Goal: Task Accomplishment & Management: Use online tool/utility

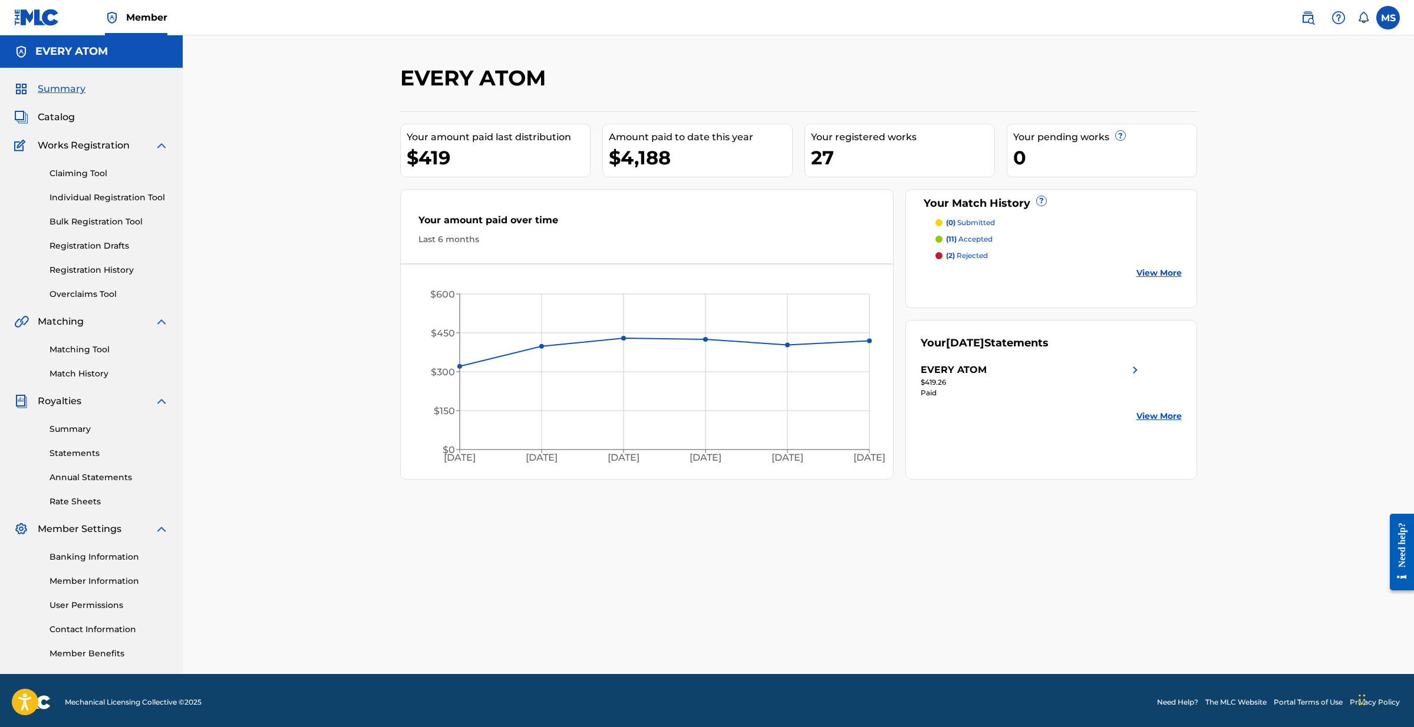
click at [96, 176] on link "Claiming Tool" at bounding box center [109, 173] width 119 height 12
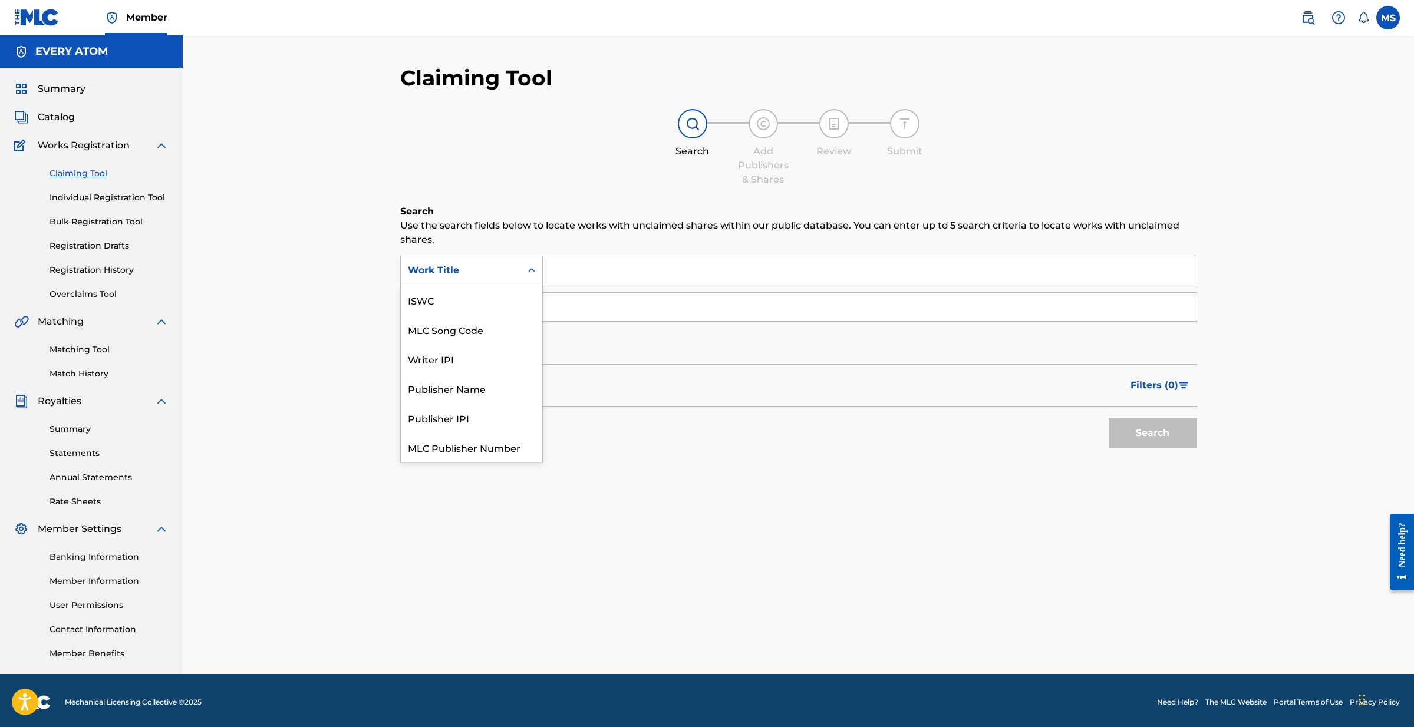
click at [502, 268] on div "Work Title" at bounding box center [461, 271] width 106 height 14
click at [629, 412] on div "Search" at bounding box center [798, 430] width 797 height 47
click at [572, 272] on input "Search Form" at bounding box center [870, 270] width 654 height 28
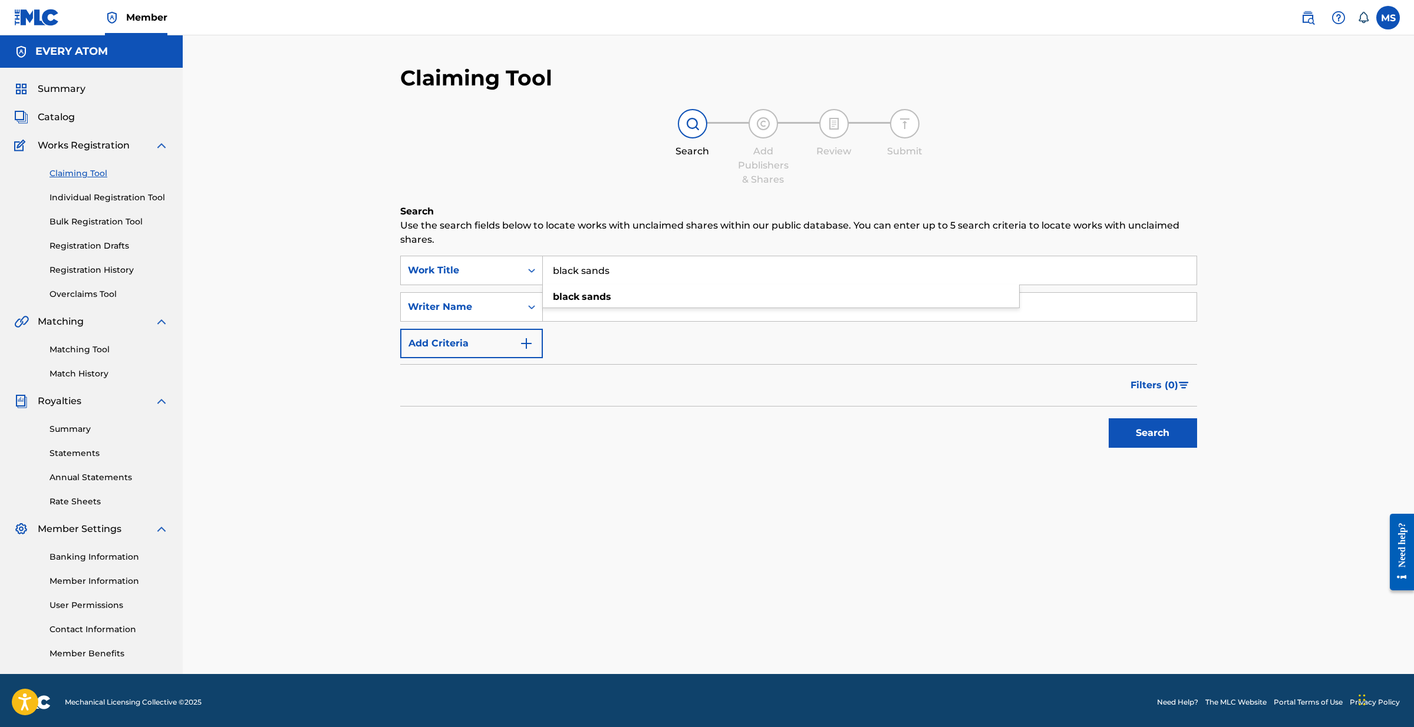
click at [1152, 433] on button "Search" at bounding box center [1153, 433] width 88 height 29
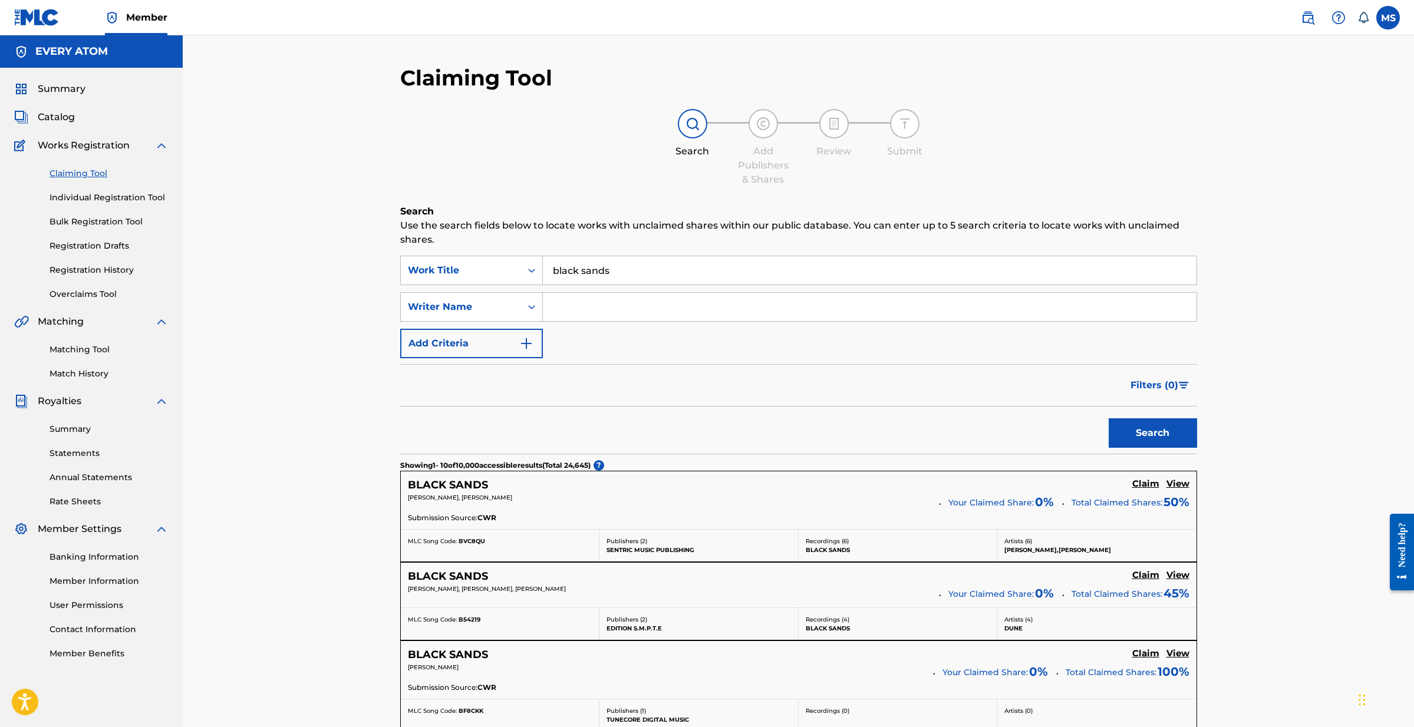
click at [634, 279] on input "black sands" at bounding box center [870, 270] width 654 height 28
click at [632, 270] on input "black sands" at bounding box center [870, 270] width 654 height 28
drag, startPoint x: 614, startPoint y: 274, endPoint x: 620, endPoint y: 268, distance: 8.3
click at [615, 271] on input "black sands" at bounding box center [870, 270] width 654 height 28
click at [611, 262] on input "black sands" at bounding box center [870, 270] width 654 height 28
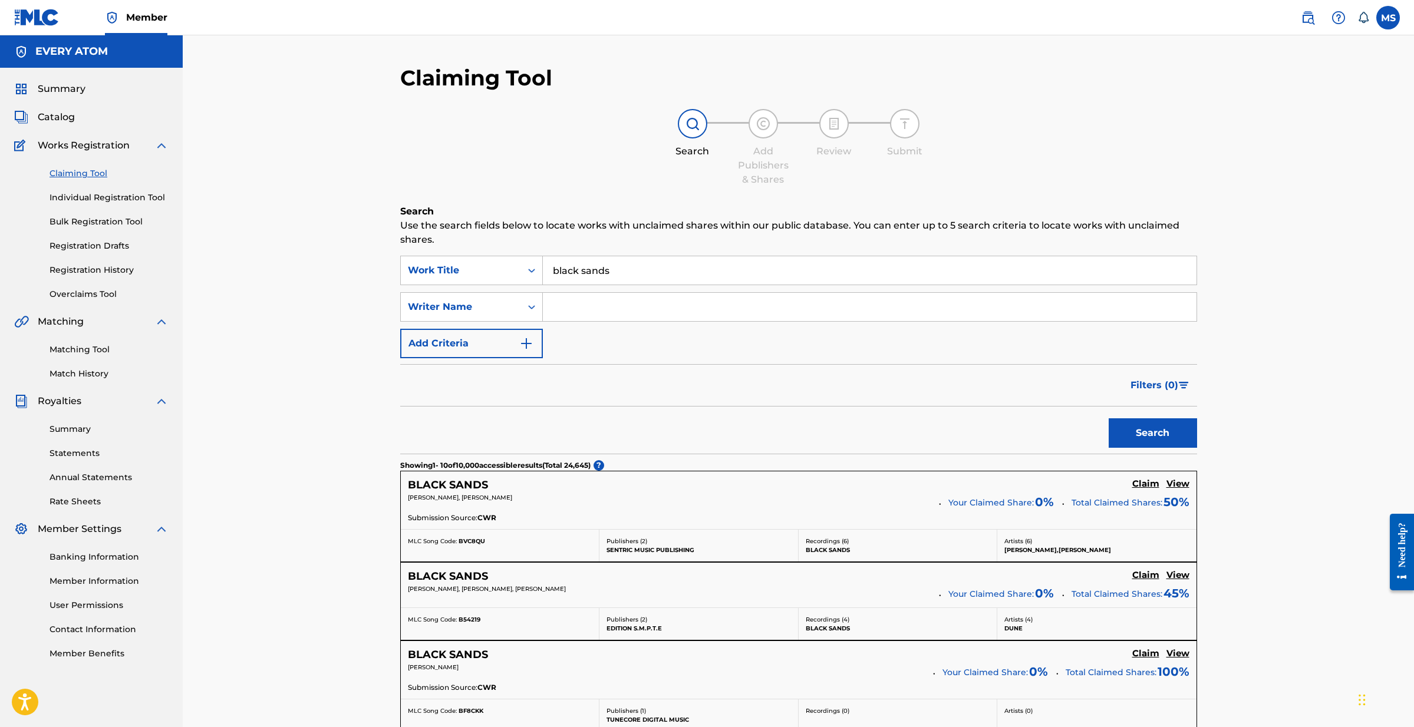
click at [626, 273] on input "black sands" at bounding box center [870, 270] width 654 height 28
type input "black sands ([PERSON_NAME] remix)"
click at [600, 311] on input "Search Form" at bounding box center [870, 307] width 654 height 28
type input "[PERSON_NAME]"
click at [1152, 433] on button "Search" at bounding box center [1153, 433] width 88 height 29
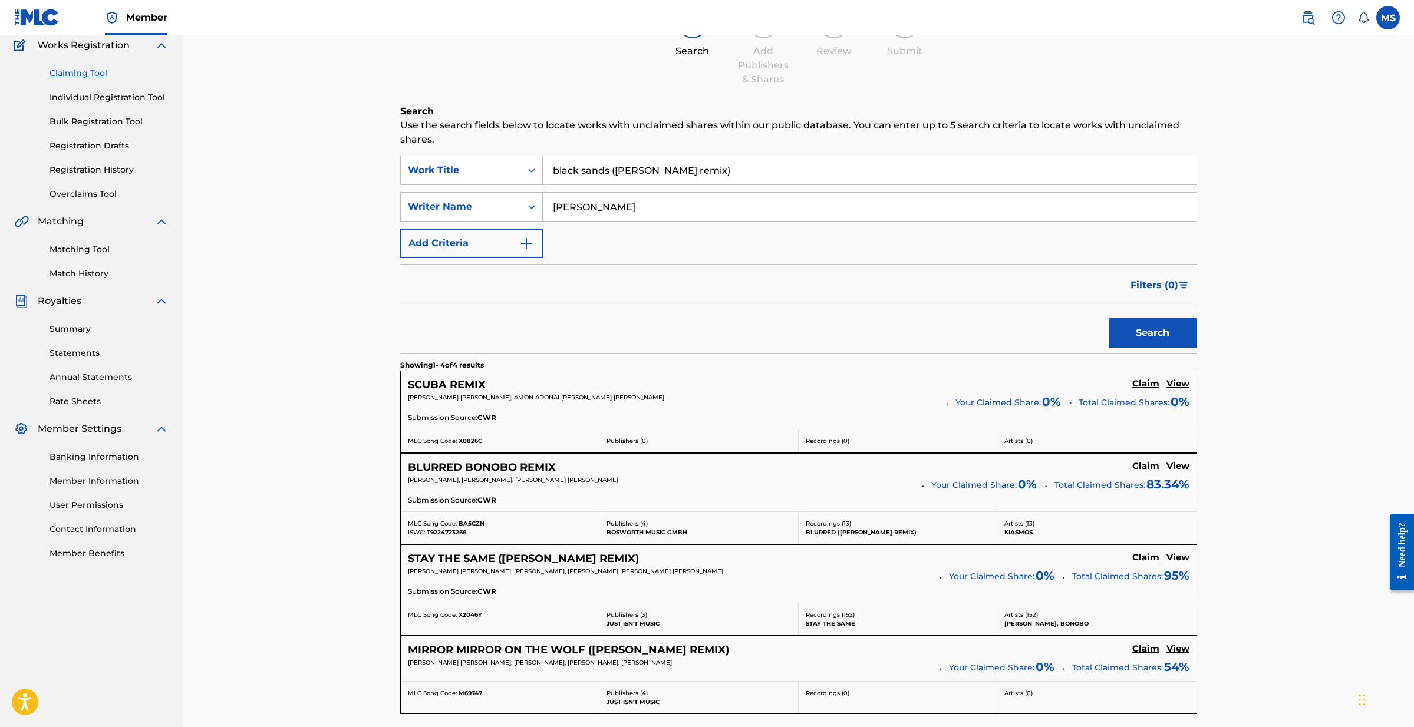
scroll to position [0, 0]
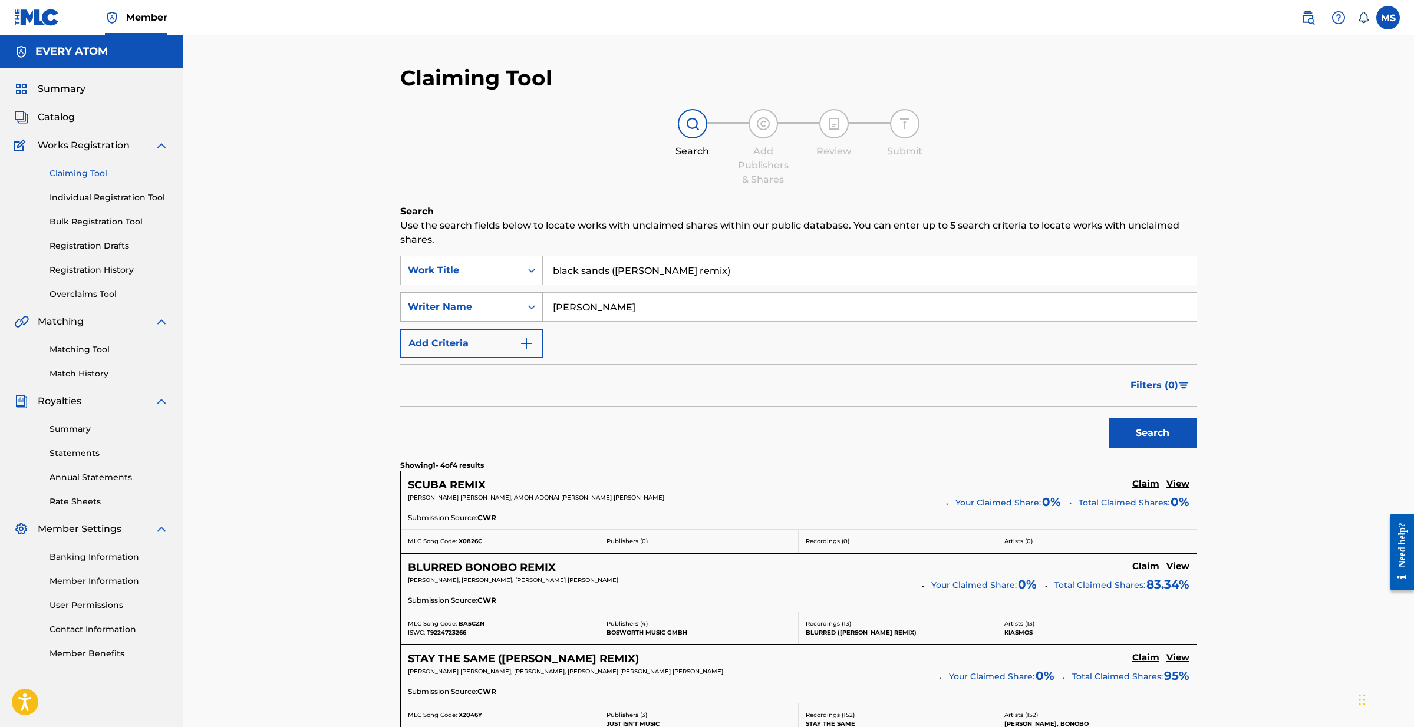
click at [523, 305] on div "Search Form" at bounding box center [531, 307] width 21 height 21
click at [93, 173] on link "Claiming Tool" at bounding box center [109, 173] width 119 height 12
click at [74, 348] on link "Matching Tool" at bounding box center [109, 350] width 119 height 12
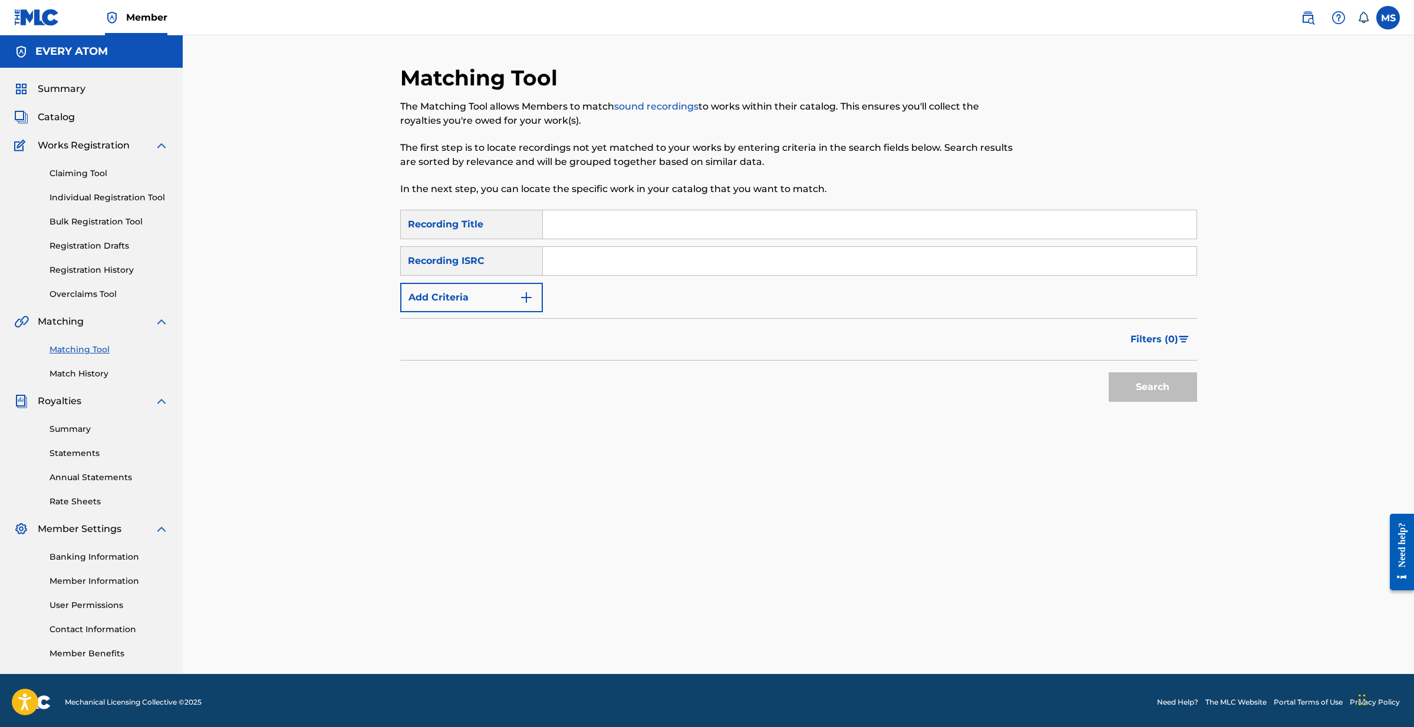
click at [588, 223] on input "Search Form" at bounding box center [870, 224] width 654 height 28
click at [572, 261] on input "Search Form" at bounding box center [870, 261] width 654 height 28
paste input "GBCFB1102629"
type input "GBCFB1102629"
click at [1138, 396] on button "Search" at bounding box center [1153, 387] width 88 height 29
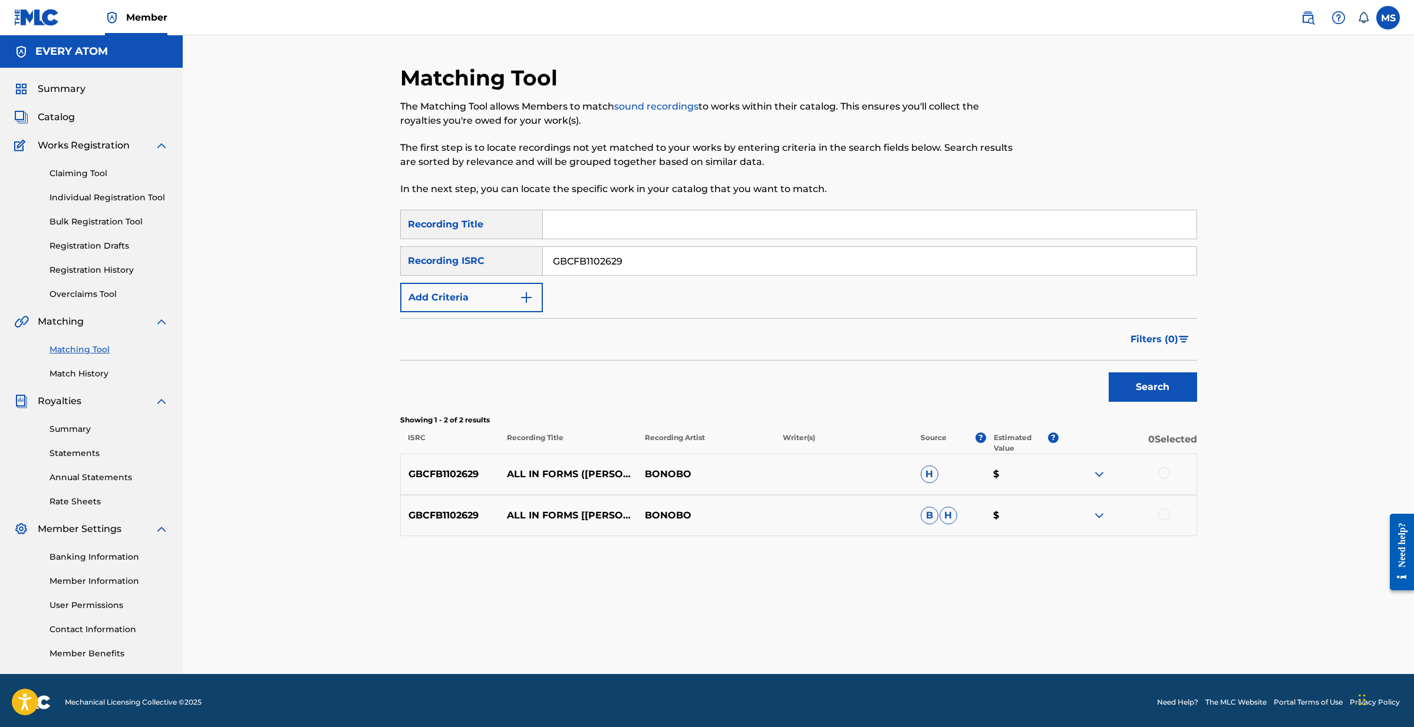
click at [1095, 474] on img at bounding box center [1099, 474] width 14 height 14
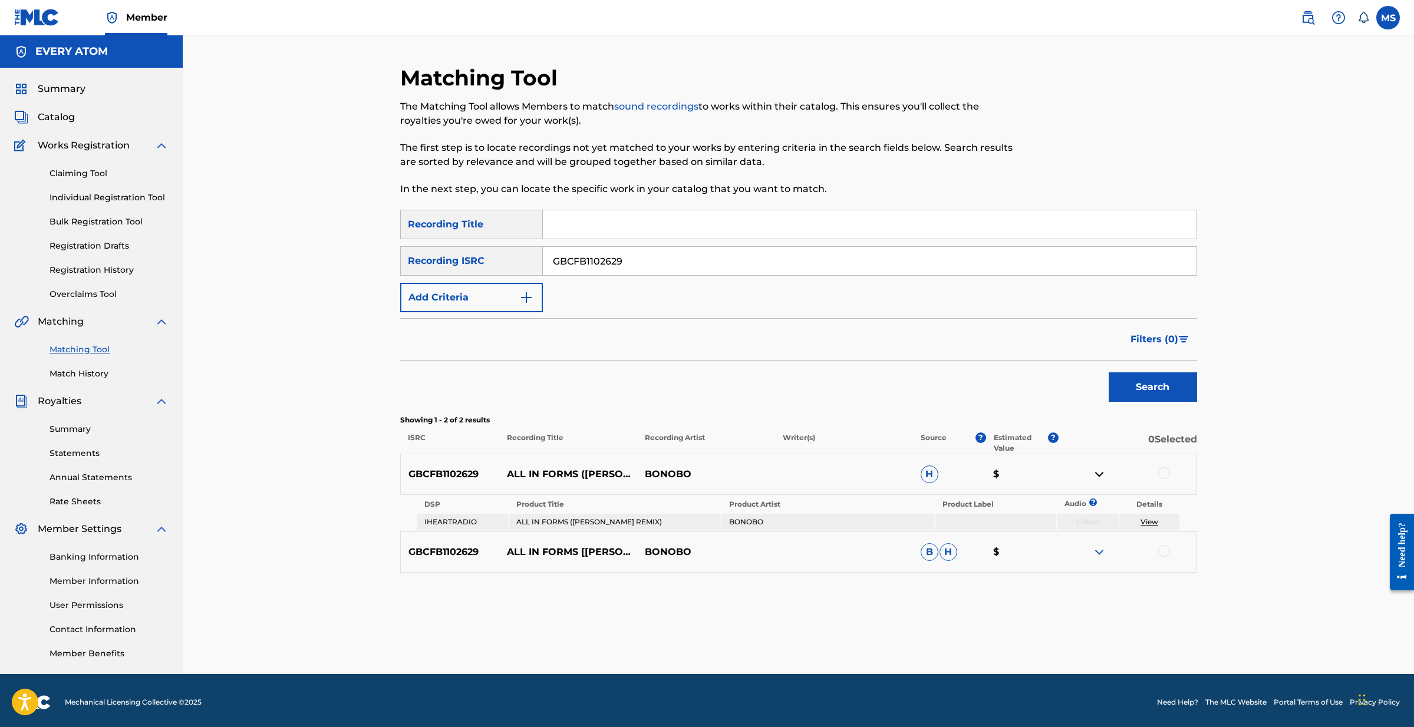
click at [1102, 552] on img at bounding box center [1099, 552] width 14 height 14
click at [1151, 522] on link "View" at bounding box center [1150, 522] width 18 height 9
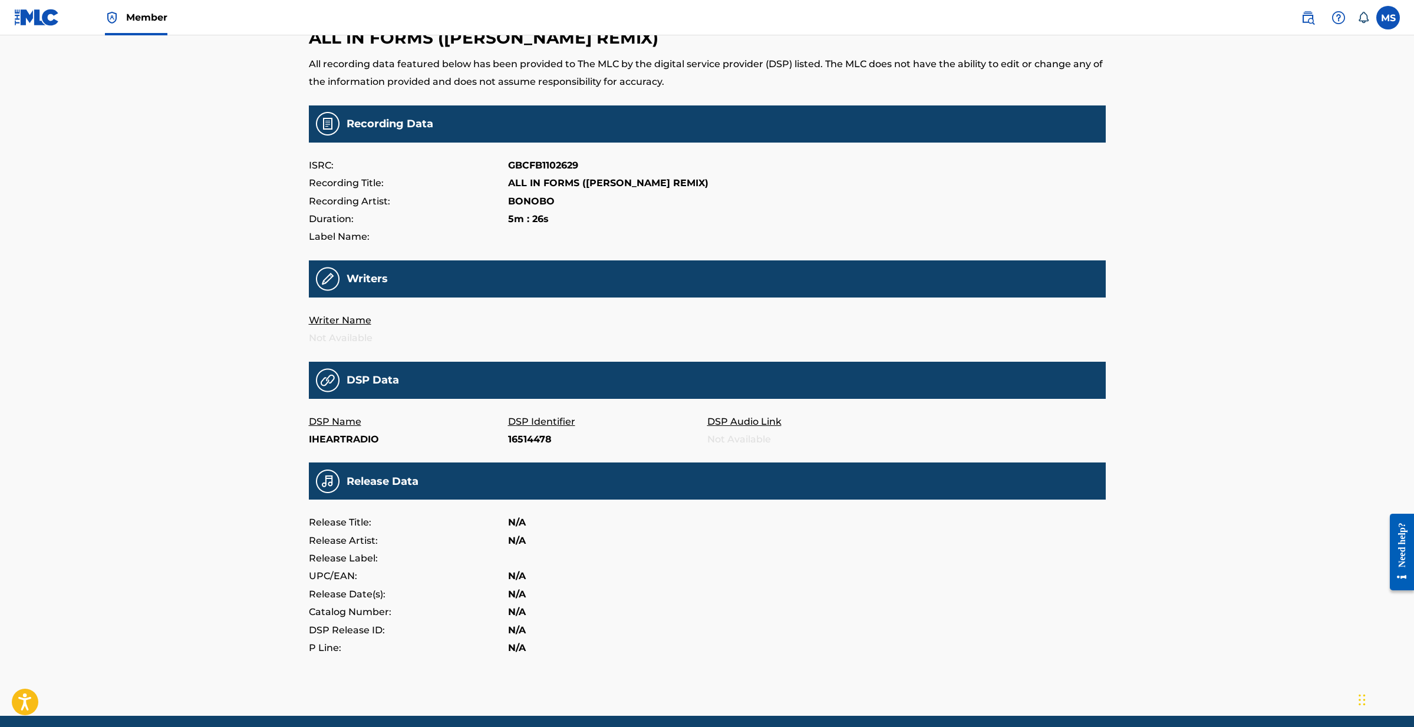
scroll to position [57, 0]
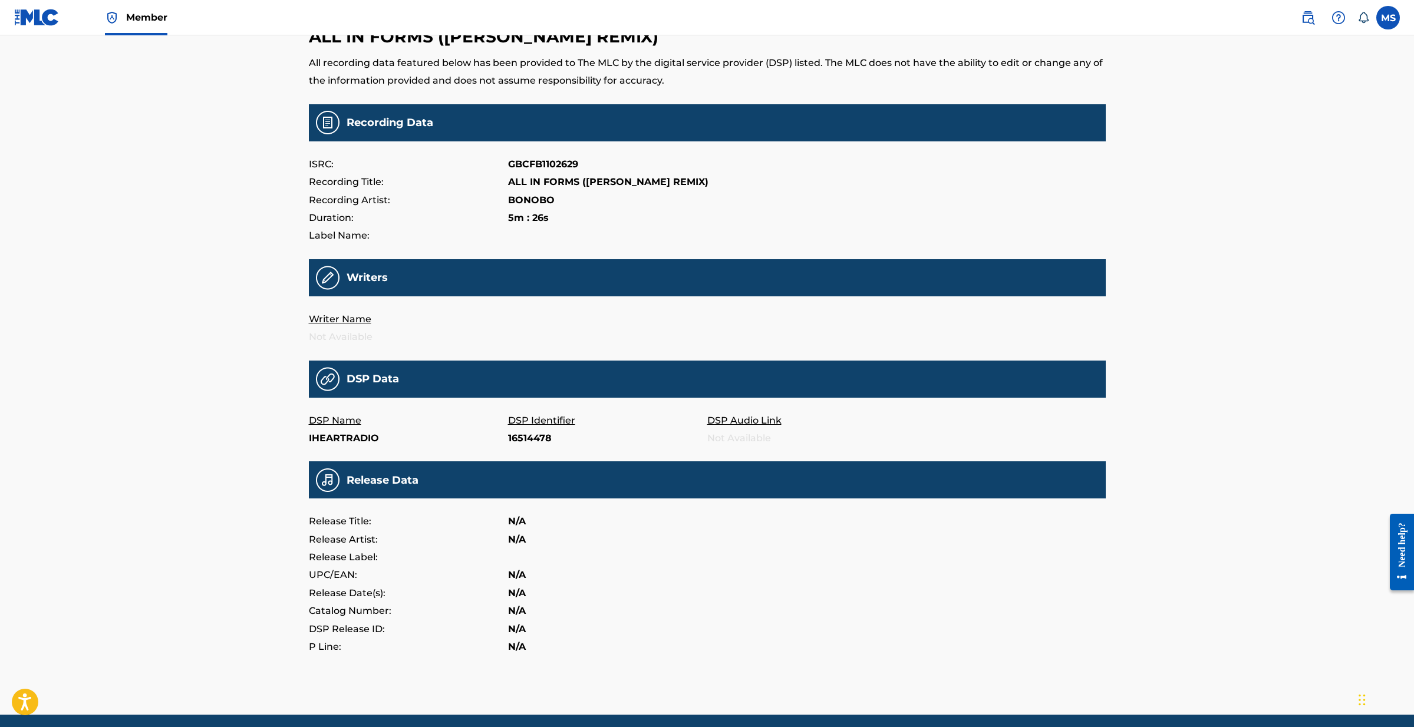
click at [532, 165] on p "GBCFB1102629" at bounding box center [543, 165] width 70 height 18
click at [533, 165] on p "GBCFB1102629" at bounding box center [543, 165] width 70 height 18
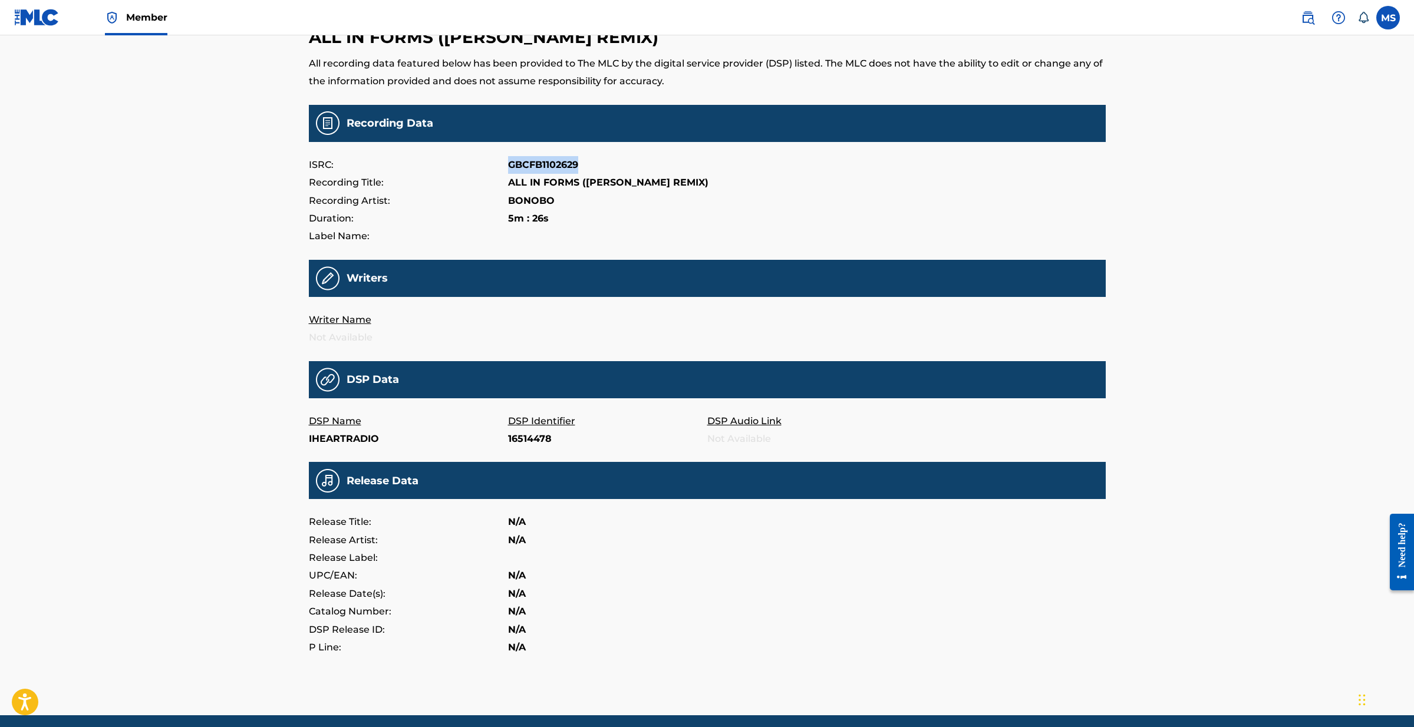
copy p "GBCFB1102629"
